Goal: Check status

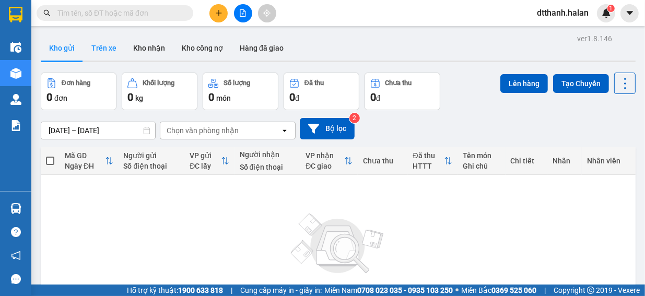
click at [105, 47] on button "Trên xe" at bounding box center [104, 48] width 42 height 25
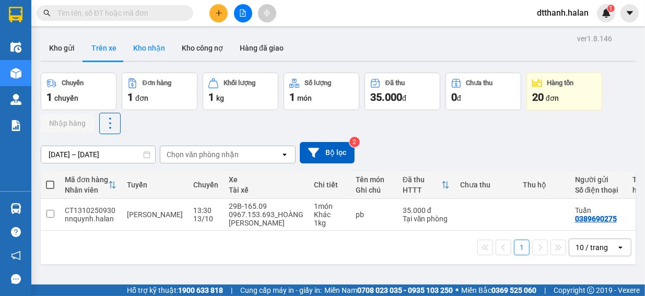
click at [155, 51] on button "Kho nhận" at bounding box center [149, 48] width 49 height 25
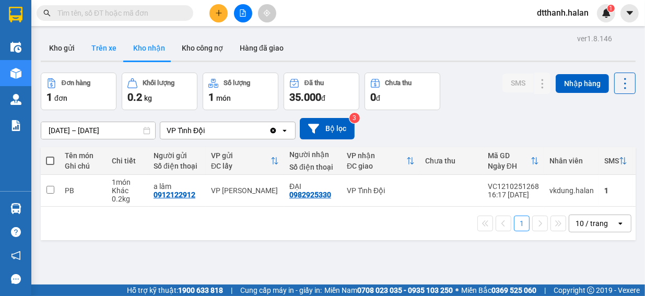
click at [106, 49] on button "Trên xe" at bounding box center [104, 48] width 42 height 25
type input "[DATE] – [DATE]"
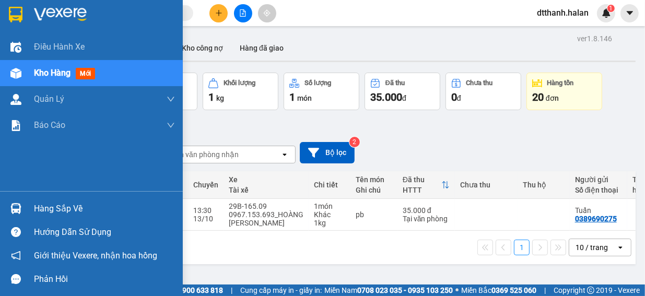
click at [50, 209] on div "Hàng sắp về" at bounding box center [104, 209] width 141 height 16
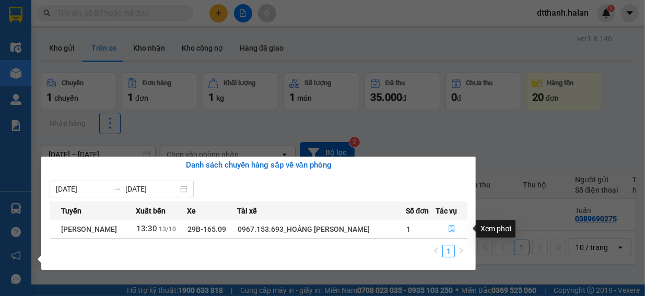
click at [451, 228] on icon "file-done" at bounding box center [451, 228] width 7 height 7
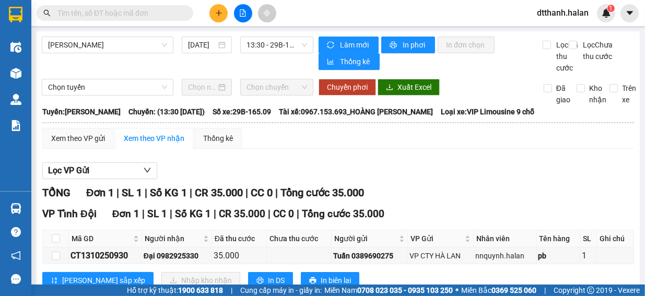
scroll to position [44, 0]
